Goal: Check status: Check status

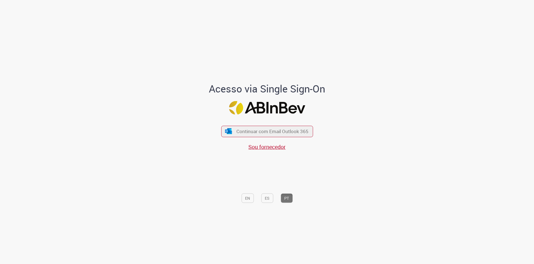
click at [229, 131] on button "Continuar com Email Outlook 365" at bounding box center [267, 130] width 92 height 11
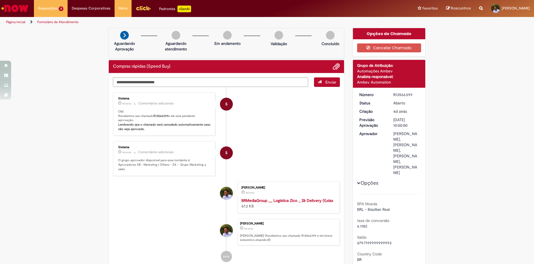
click at [161, 115] on b "R13566399" at bounding box center [161, 116] width 15 height 4
drag, startPoint x: 396, startPoint y: 133, endPoint x: 405, endPoint y: 136, distance: 9.4
click at [406, 136] on div "Bruno Neri Colombi, Felipe Andre Rahn, Mariana Sarmento Moreira, Vinicius Bente…" at bounding box center [406, 153] width 26 height 45
drag, startPoint x: 388, startPoint y: 133, endPoint x: 410, endPoint y: 139, distance: 23.1
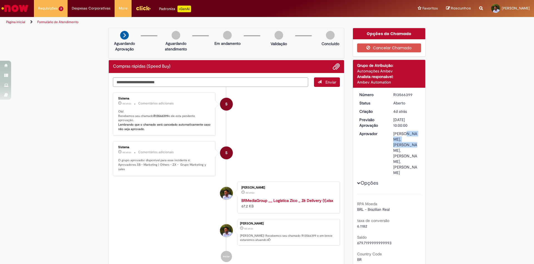
click at [410, 139] on dd "Bruno Neri Colombi, Felipe Andre Rahn, Mariana Sarmento Moreira, Vinicius Bente…" at bounding box center [406, 153] width 34 height 45
click at [400, 92] on div "R13566399" at bounding box center [406, 95] width 26 height 6
copy div "R13566399"
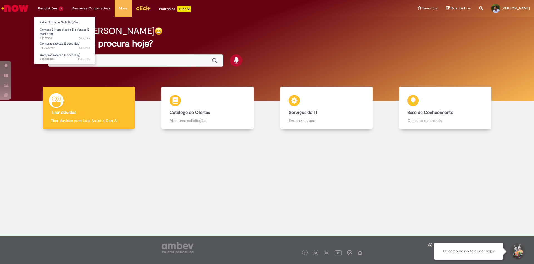
click at [53, 8] on li "Requisições 3 Exibir Todas as Solicitações Compra E Negociação De Vendas E Mark…" at bounding box center [51, 8] width 34 height 17
click at [56, 21] on link "Exibir Todas as Solicitações" at bounding box center [64, 22] width 61 height 6
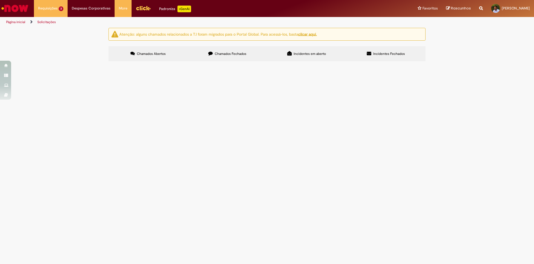
click at [0, 0] on span "Cachê Atores Break Contextualizado - Globo * Custo não é negociável, porque é u…" at bounding box center [0, 0] width 0 height 0
click at [0, 0] on span "Compra E Negociação De Vendas E Marketing" at bounding box center [0, 0] width 0 height 0
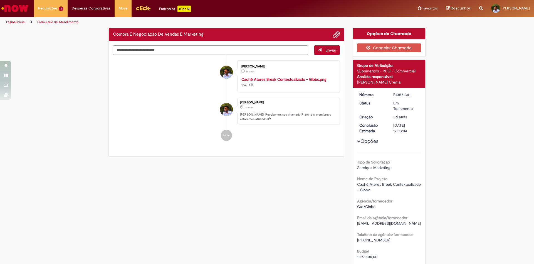
click at [339, 96] on div "Enviar Weslley De Souza Silva 3d atrás 3 dias atrás Cachê Atores Break Contextu…" at bounding box center [226, 98] width 235 height 115
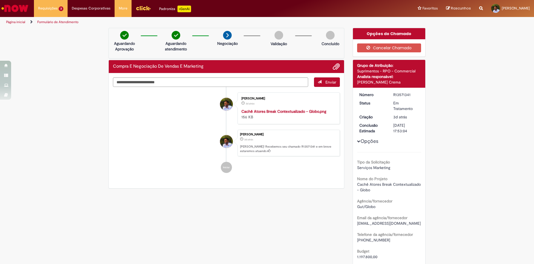
click at [402, 94] on div "R13571341" at bounding box center [406, 95] width 26 height 6
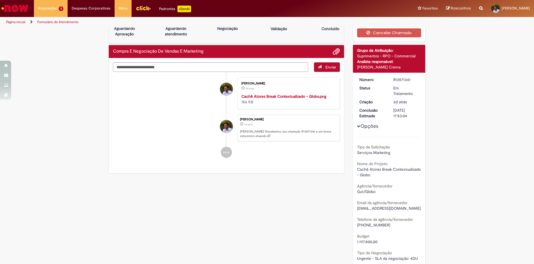
scroll to position [15, 0]
click at [408, 94] on div "Em Tratamento" at bounding box center [406, 90] width 26 height 11
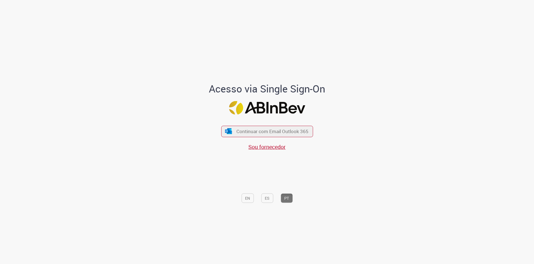
drag, startPoint x: 243, startPoint y: 131, endPoint x: 213, endPoint y: 110, distance: 37.1
click at [244, 131] on span "Continuar com Email Outlook 365" at bounding box center [272, 131] width 72 height 6
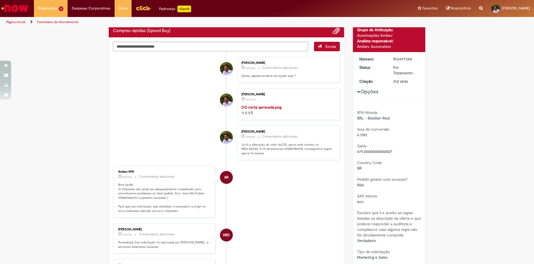
scroll to position [37, 0]
